Goal: Task Accomplishment & Management: Manage account settings

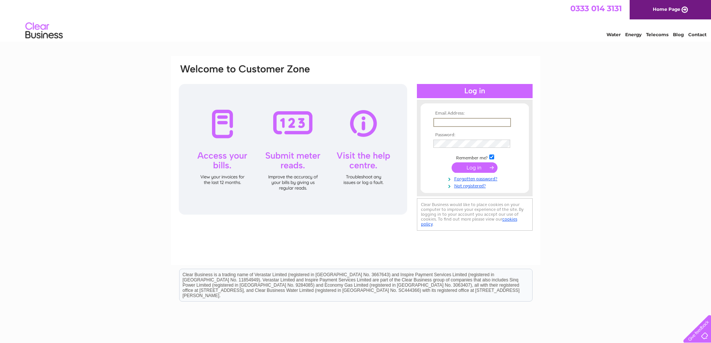
type input "[EMAIL_ADDRESS][DOMAIN_NAME]"
click at [451, 162] on input "submit" at bounding box center [474, 167] width 46 height 10
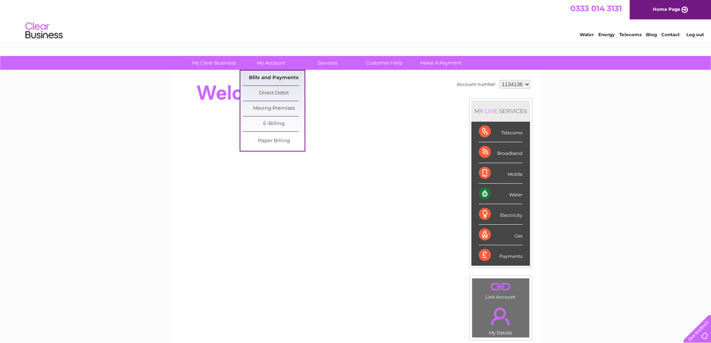
click at [271, 78] on link "Bills and Payments" at bounding box center [274, 78] width 62 height 15
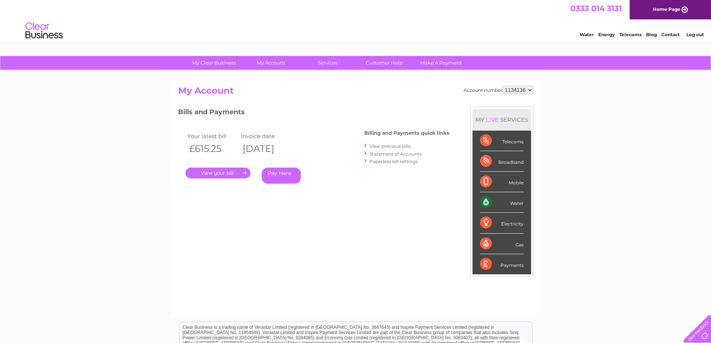
click at [221, 175] on link "." at bounding box center [217, 173] width 65 height 11
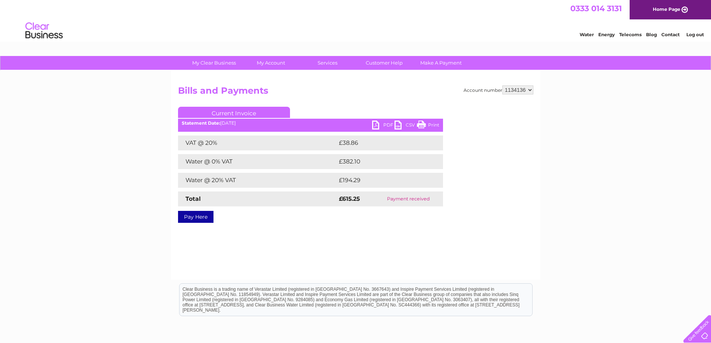
click at [428, 123] on link "Print" at bounding box center [428, 125] width 22 height 11
click at [380, 121] on link "PDF" at bounding box center [383, 125] width 22 height 11
click at [375, 125] on link "PDF" at bounding box center [383, 125] width 22 height 11
